Goal: Find specific page/section: Find specific page/section

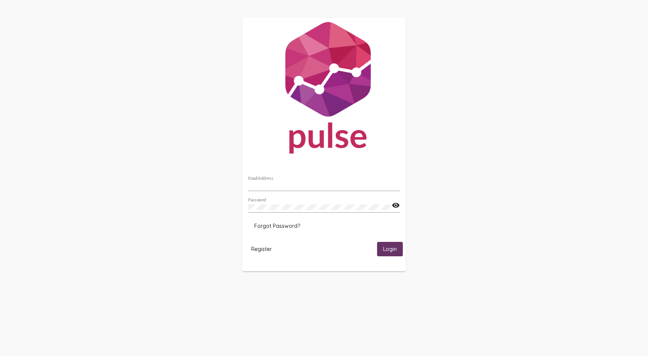
type input "[EMAIL_ADDRESS][DOMAIN_NAME]"
click at [394, 253] on button "Login" at bounding box center [390, 249] width 26 height 14
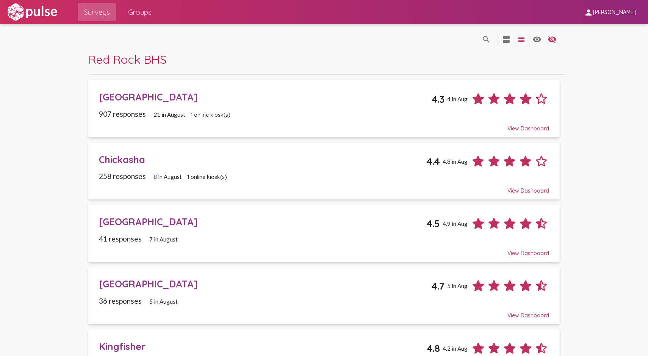
click at [143, 94] on div "[GEOGRAPHIC_DATA]" at bounding box center [265, 97] width 333 height 12
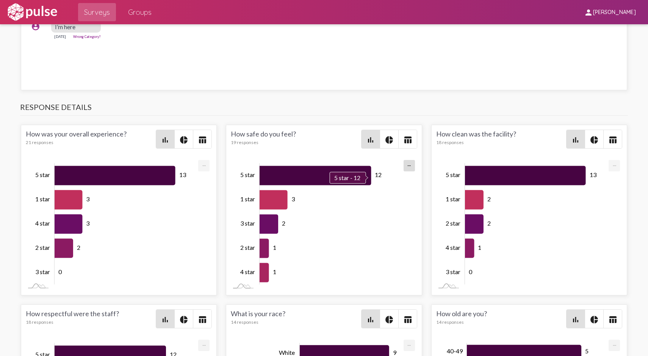
scroll to position [0, 0]
